Goal: Check status: Check status

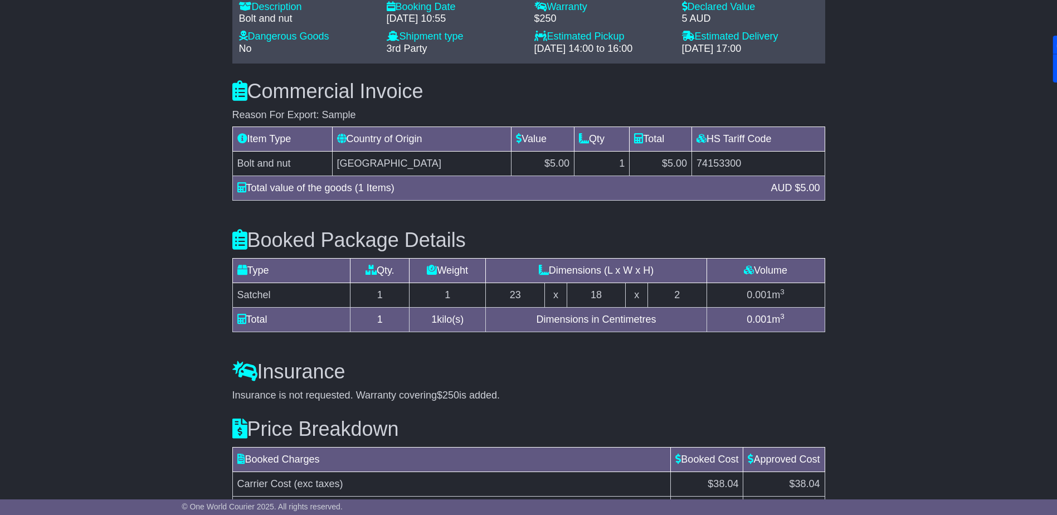
scroll to position [1121, 0]
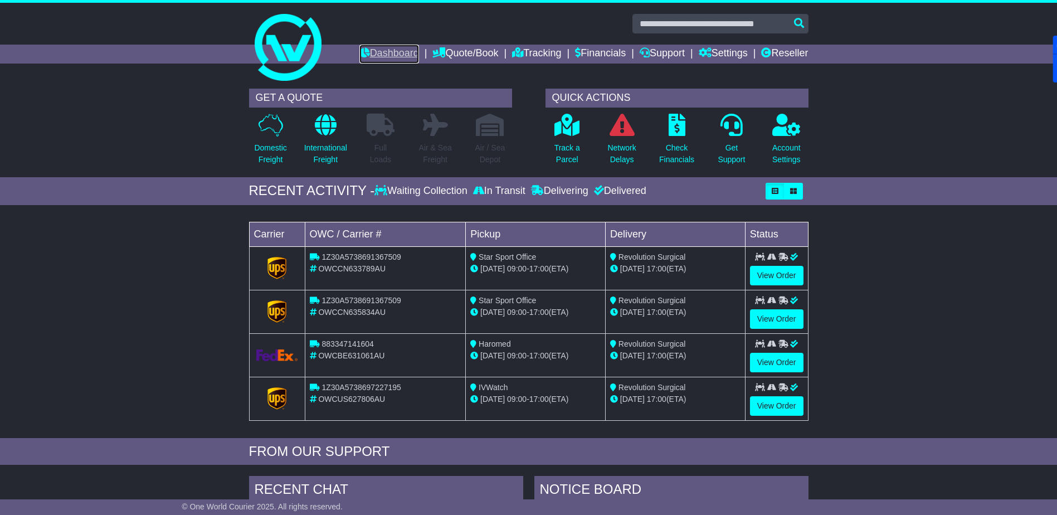
click at [384, 54] on link "Dashboard" at bounding box center [389, 54] width 60 height 19
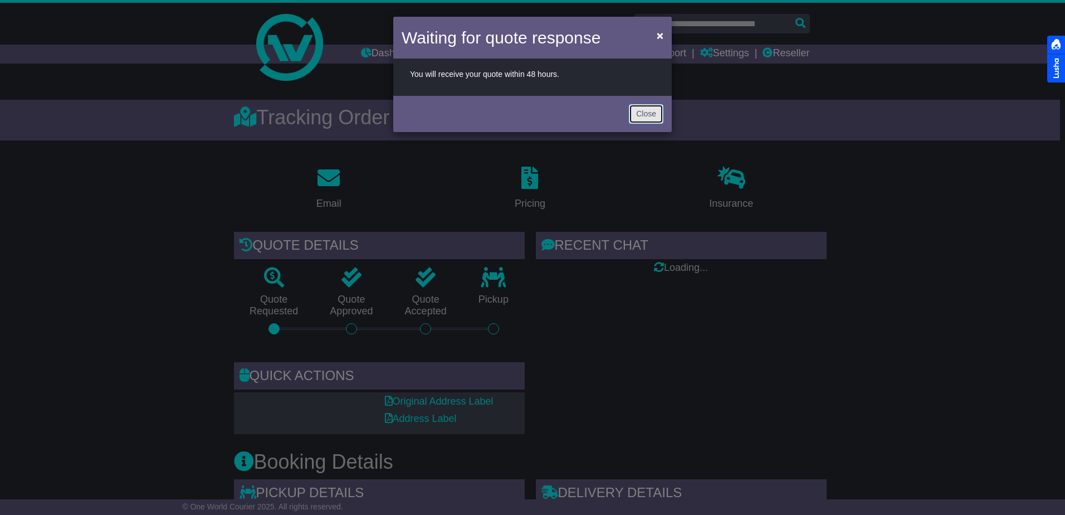
click at [643, 114] on button "Close" at bounding box center [646, 114] width 35 height 20
